Goal: Navigation & Orientation: Find specific page/section

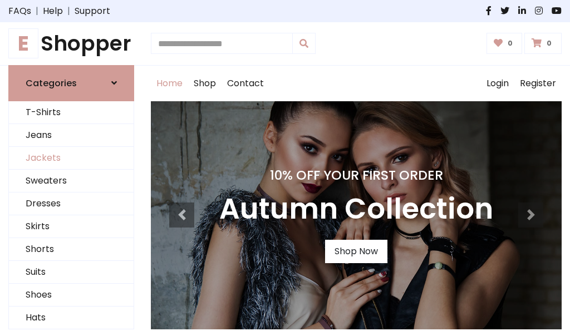
click at [71, 158] on link "Jackets" at bounding box center [71, 158] width 125 height 23
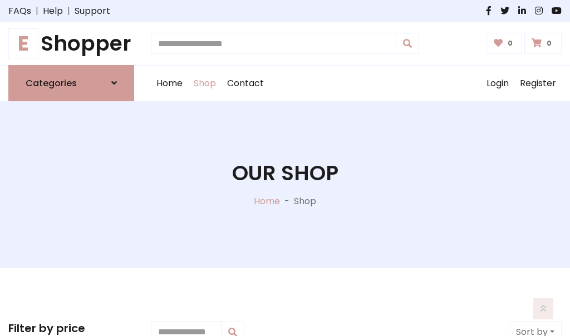
scroll to position [503, 0]
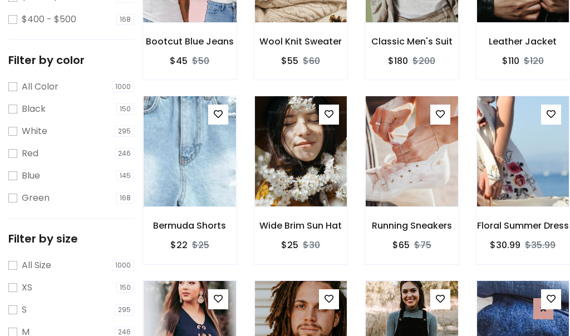
scroll to position [56, 0]
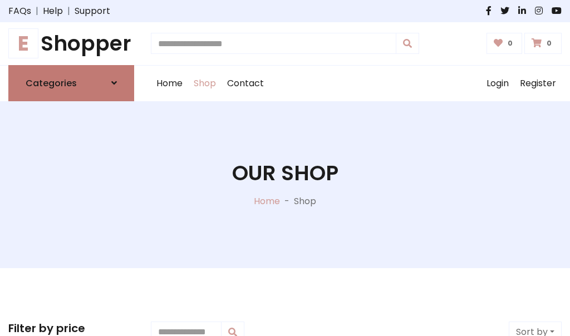
click at [71, 83] on h6 "Categories" at bounding box center [51, 83] width 51 height 11
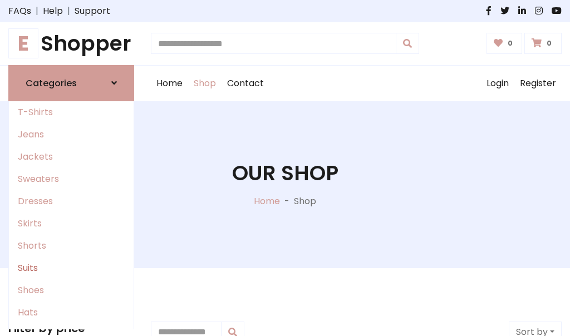
click at [71, 268] on link "Suits" at bounding box center [71, 268] width 125 height 22
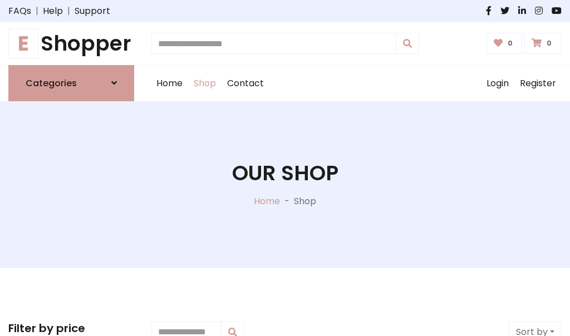
scroll to position [805, 0]
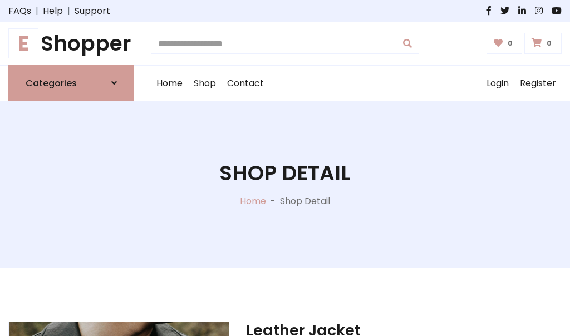
scroll to position [1041, 0]
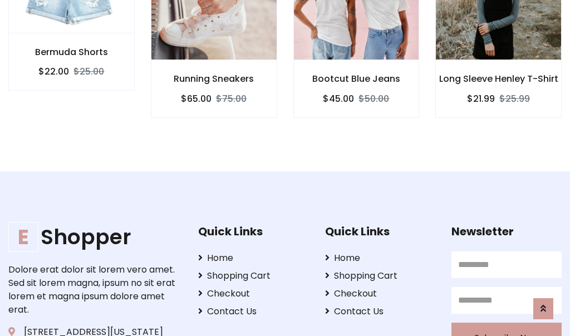
scroll to position [1040, 0]
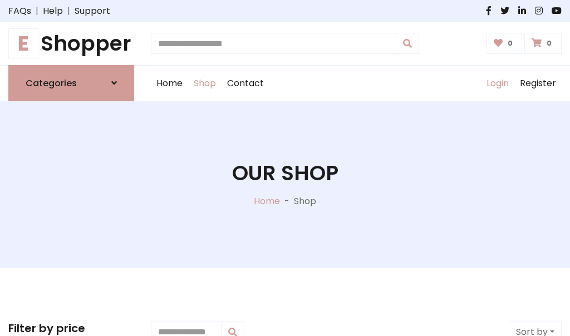
click at [497, 83] on link "Login" at bounding box center [497, 84] width 33 height 36
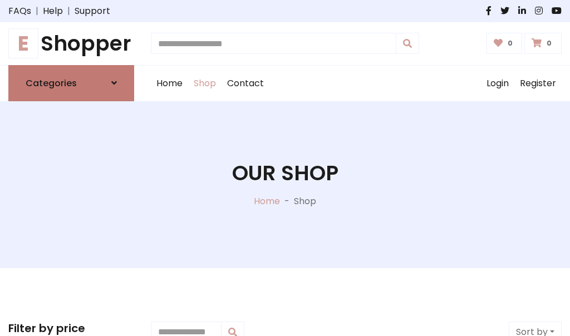
click at [114, 83] on icon at bounding box center [114, 83] width 6 height 9
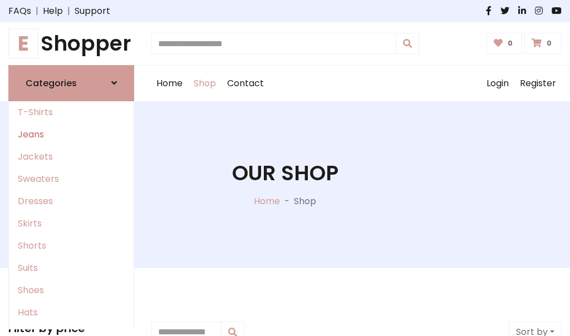
click at [71, 134] on link "Jeans" at bounding box center [71, 135] width 125 height 22
